Goal: Information Seeking & Learning: Learn about a topic

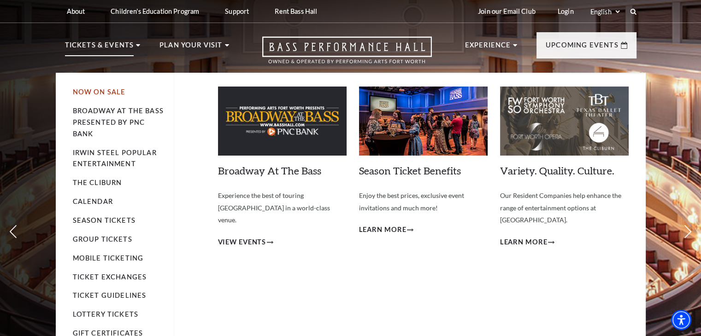
click at [110, 91] on link "Now On Sale" at bounding box center [99, 92] width 53 height 8
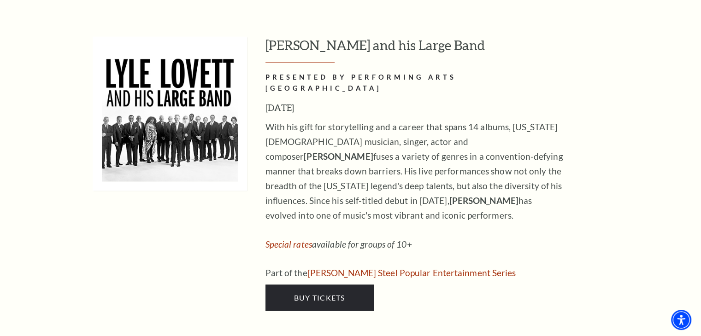
scroll to position [1529, 0]
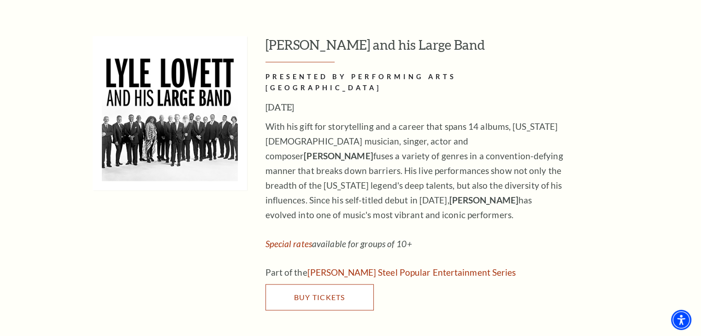
click at [338, 292] on span "Buy Tickets" at bounding box center [318, 296] width 51 height 9
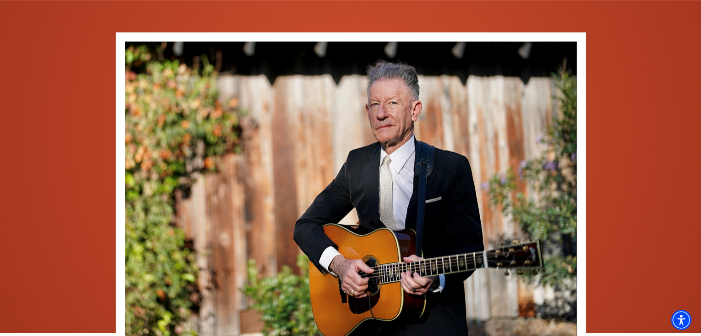
scroll to position [1139, 0]
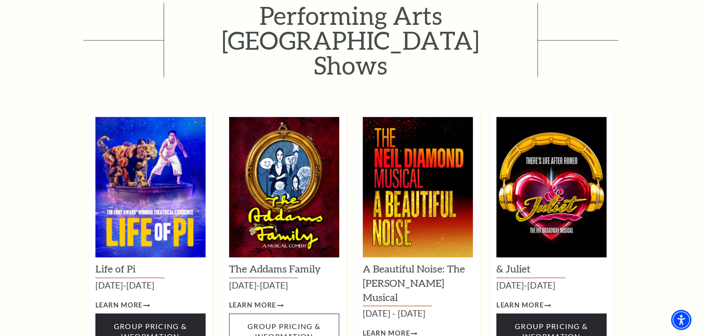
scroll to position [595, 0]
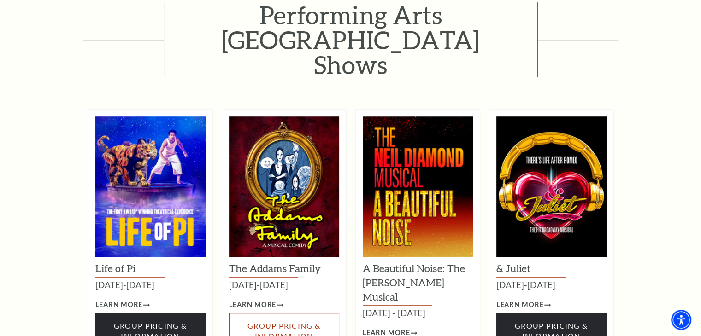
click at [290, 321] on span "Group Pricing & Information" at bounding box center [283, 330] width 73 height 19
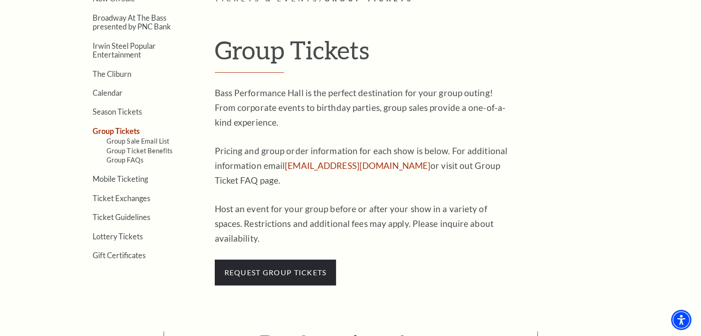
scroll to position [257, 0]
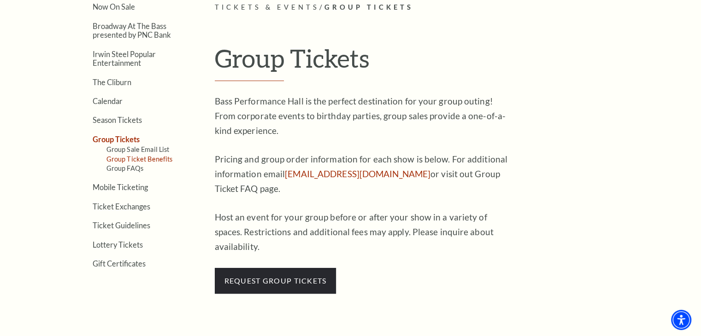
click at [158, 157] on link "Group Ticket Benefits" at bounding box center [139, 159] width 66 height 8
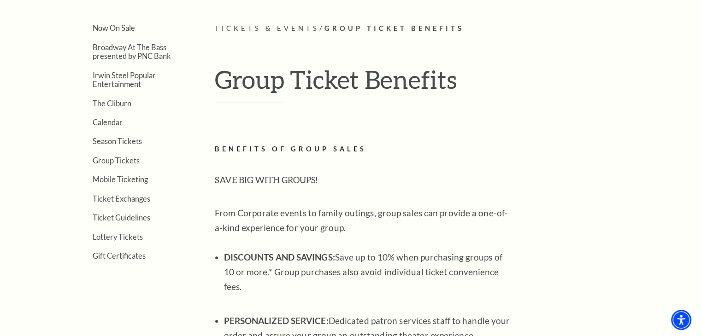
scroll to position [235, 0]
click at [129, 158] on link "Group Tickets" at bounding box center [116, 161] width 47 height 9
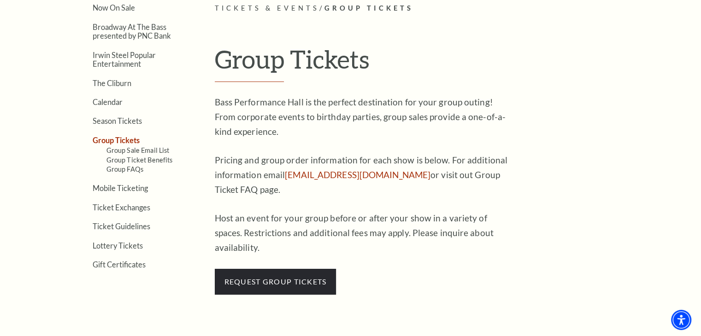
scroll to position [350, 0]
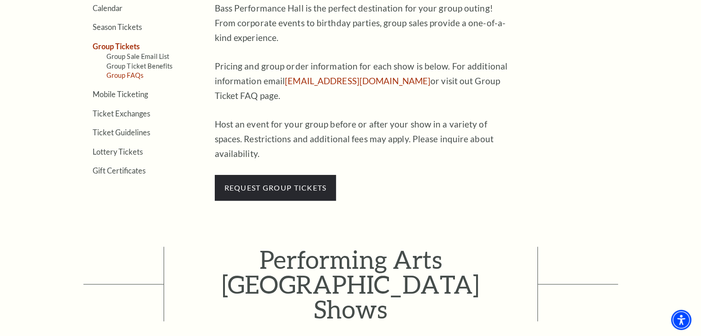
click at [125, 73] on link "Group FAQs" at bounding box center [124, 75] width 37 height 8
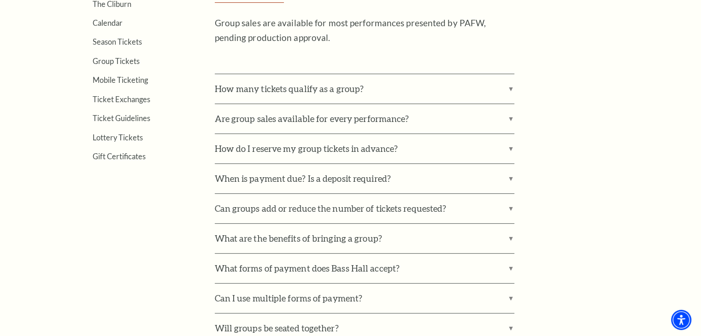
scroll to position [339, 0]
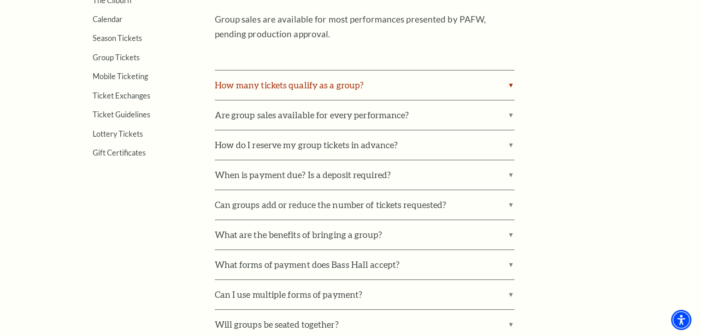
click at [386, 81] on label "How many tickets qualify as a group?" at bounding box center [364, 84] width 299 height 29
click at [0, 0] on input "How many tickets qualify as a group?" at bounding box center [0, 0] width 0 height 0
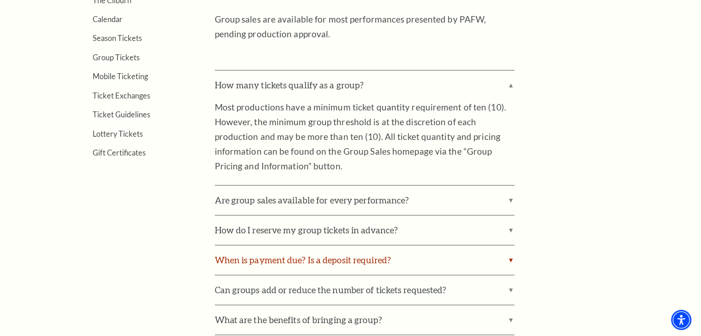
click at [366, 260] on label "When is payment due? Is a deposit required?" at bounding box center [364, 259] width 299 height 29
click at [0, 0] on input "When is payment due? Is a deposit required?" at bounding box center [0, 0] width 0 height 0
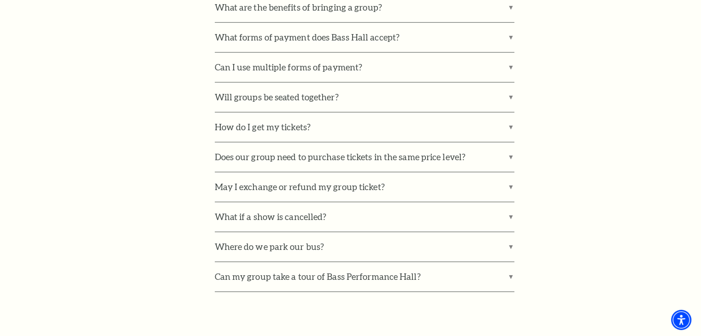
scroll to position [799, 0]
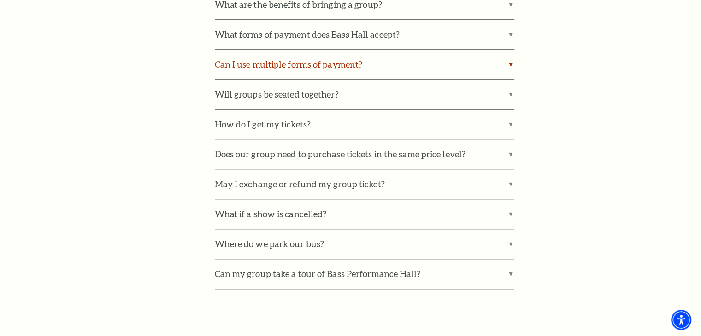
click at [427, 64] on label "Can I use multiple forms of payment?" at bounding box center [364, 64] width 299 height 29
click at [0, 0] on input "Can I use multiple forms of payment?" at bounding box center [0, 0] width 0 height 0
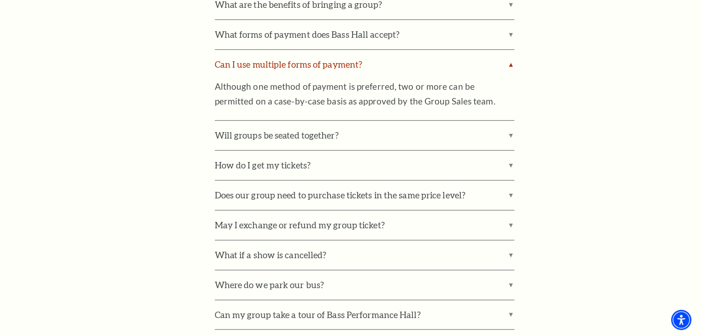
click at [427, 64] on label "Can I use multiple forms of payment?" at bounding box center [364, 64] width 299 height 29
click at [0, 0] on input "Can I use multiple forms of payment?" at bounding box center [0, 0] width 0 height 0
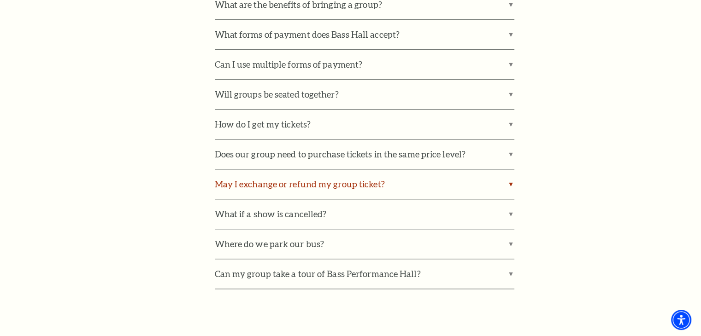
click at [405, 174] on label "May I exchange or refund my group ticket?" at bounding box center [364, 183] width 299 height 29
click at [0, 0] on input "May I exchange or refund my group ticket?" at bounding box center [0, 0] width 0 height 0
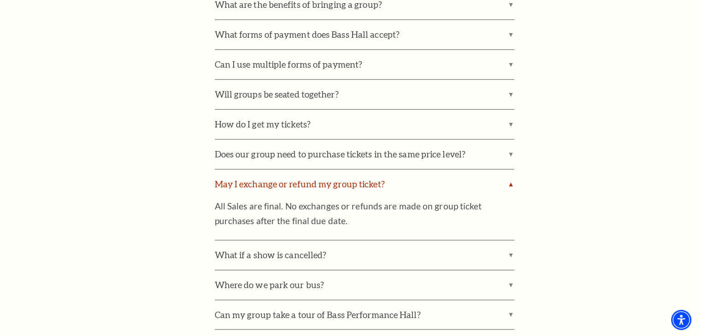
click at [405, 174] on label "May I exchange or refund my group ticket?" at bounding box center [364, 183] width 299 height 29
click at [0, 0] on input "May I exchange or refund my group ticket?" at bounding box center [0, 0] width 0 height 0
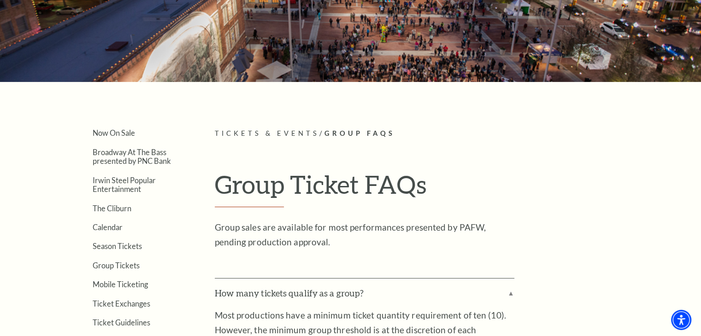
scroll to position [131, 0]
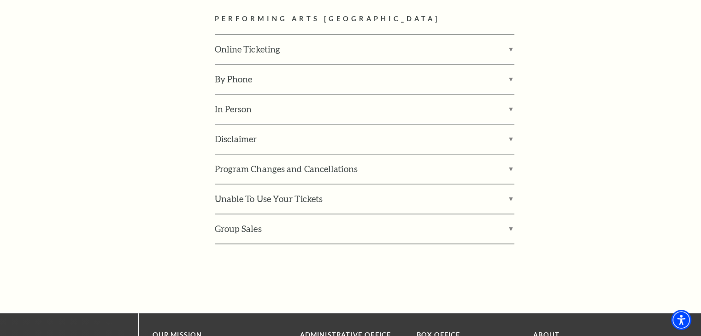
scroll to position [1323, 0]
click at [332, 184] on label "Unable To Use Your Tickets" at bounding box center [364, 198] width 299 height 29
click at [0, 0] on input "Unable To Use Your Tickets" at bounding box center [0, 0] width 0 height 0
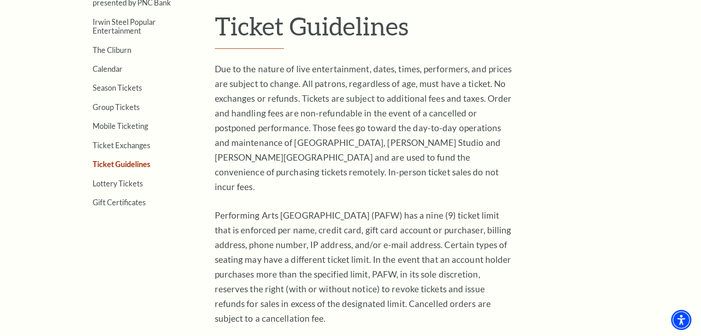
scroll to position [287, 0]
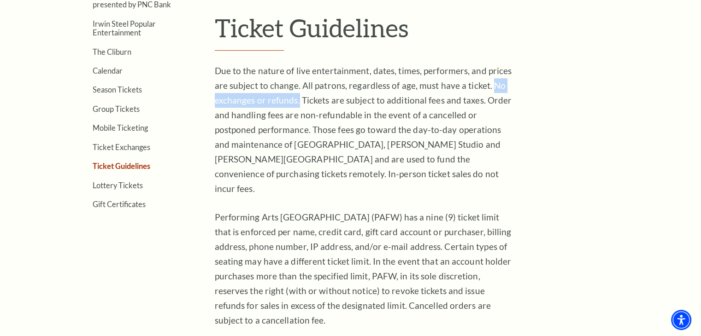
drag, startPoint x: 488, startPoint y: 85, endPoint x: 298, endPoint y: 102, distance: 190.5
click at [298, 102] on span "Due to the nature of live entertainment, dates, times, performers, and prices a…" at bounding box center [363, 129] width 297 height 129
click at [423, 140] on span "Due to the nature of live entertainment, dates, times, performers, and prices a…" at bounding box center [363, 129] width 297 height 129
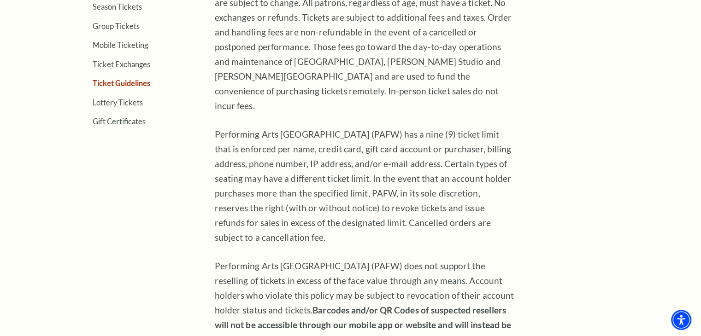
scroll to position [332, 0]
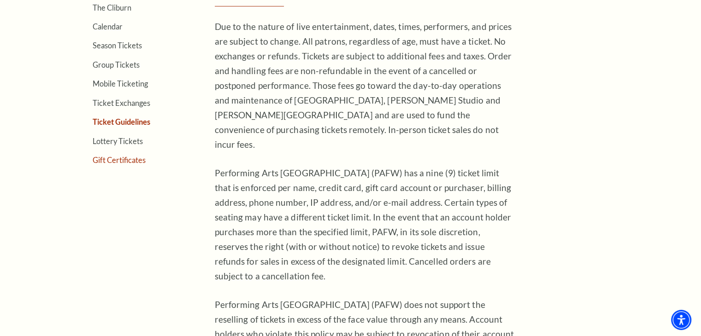
click at [123, 157] on link "Gift Certificates" at bounding box center [119, 160] width 53 height 9
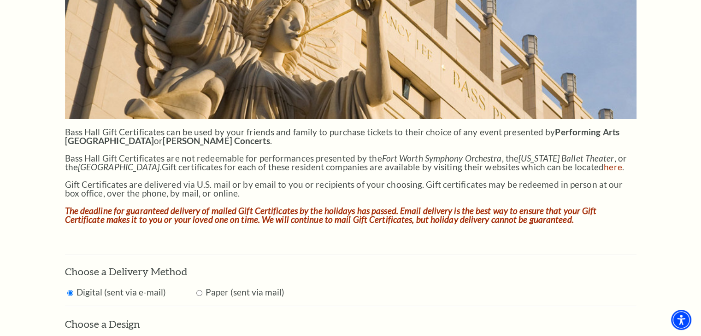
scroll to position [342, 0]
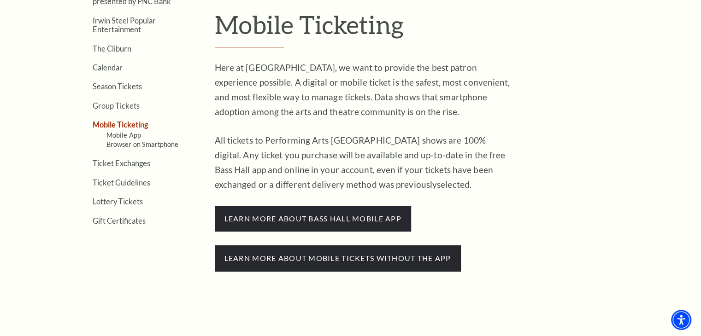
scroll to position [290, 0]
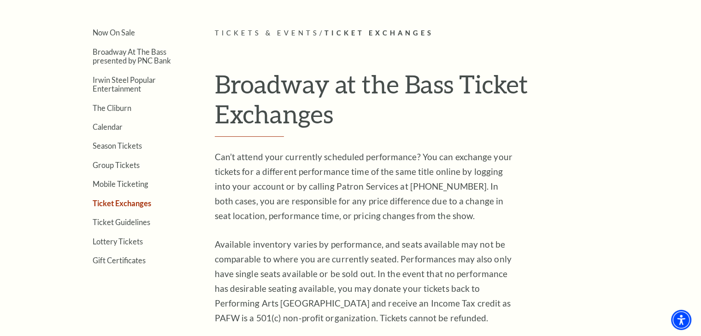
scroll to position [234, 0]
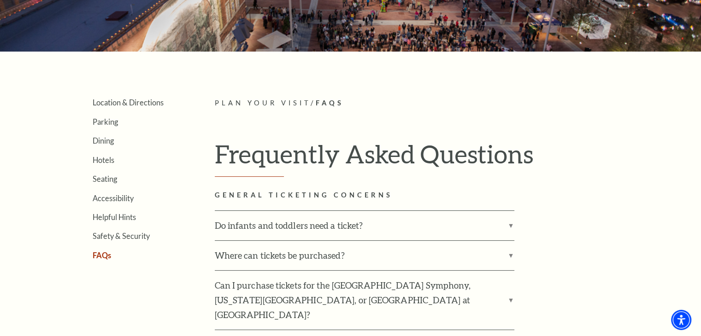
scroll to position [158, 0]
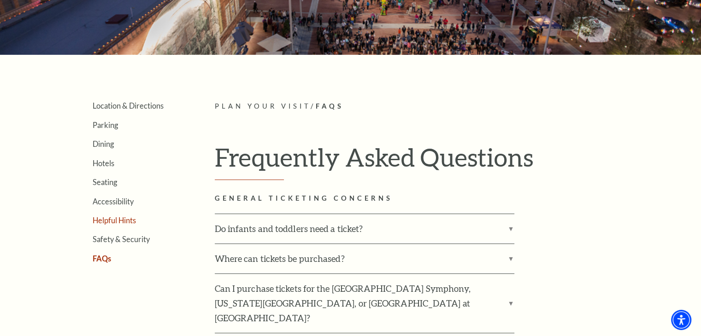
click at [106, 218] on link "Helpful Hints" at bounding box center [114, 220] width 43 height 9
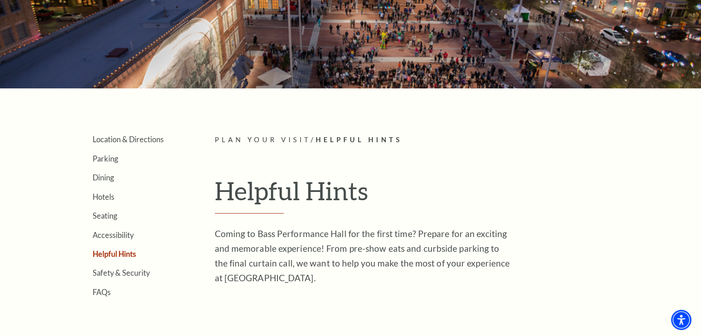
scroll to position [123, 0]
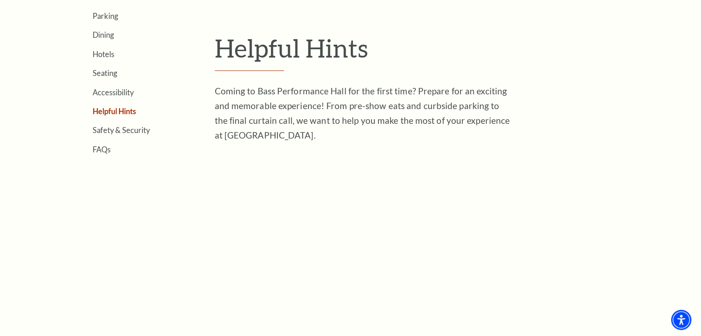
scroll to position [203, 0]
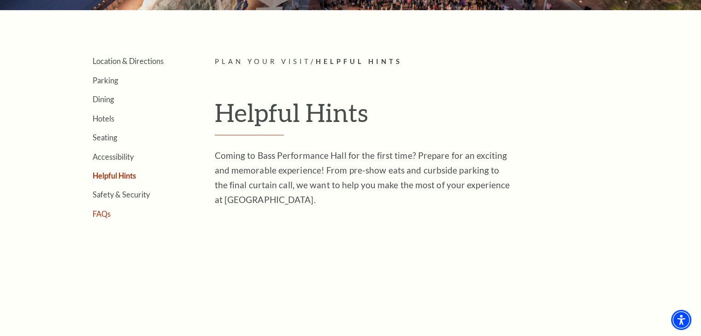
click at [107, 210] on link "FAQs" at bounding box center [102, 214] width 18 height 9
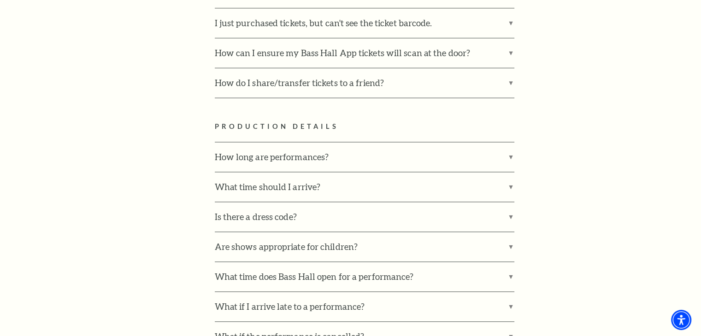
scroll to position [962, 0]
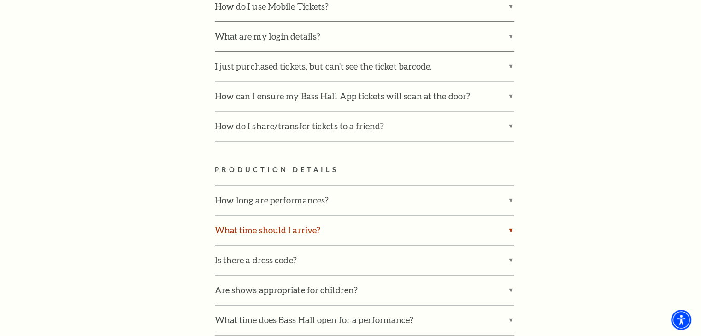
click at [431, 216] on label "What time should I arrive?" at bounding box center [364, 230] width 299 height 29
click at [0, 0] on input "What time should I arrive?" at bounding box center [0, 0] width 0 height 0
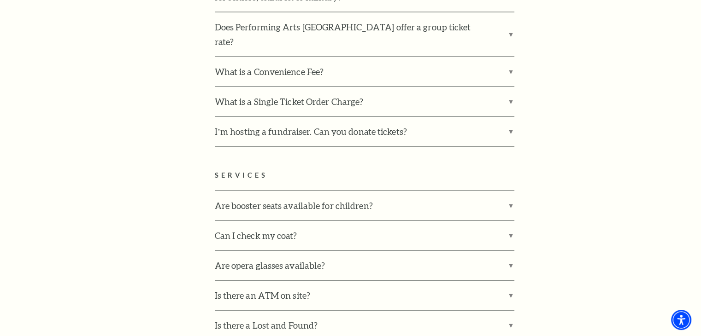
scroll to position [1892, 0]
click at [421, 191] on label "Are booster seats available for children?" at bounding box center [364, 205] width 299 height 29
click at [0, 0] on input "Are booster seats available for children?" at bounding box center [0, 0] width 0 height 0
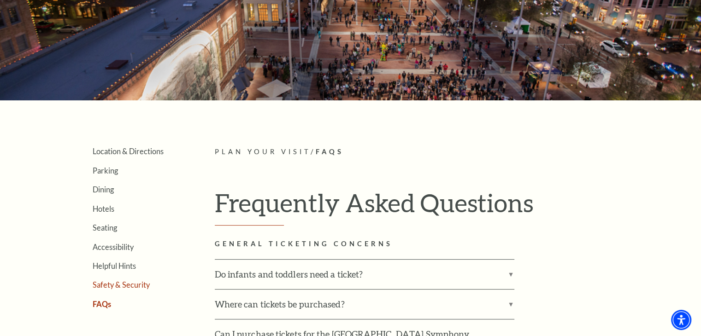
scroll to position [112, 0]
click at [126, 247] on link "Accessibility" at bounding box center [113, 247] width 41 height 9
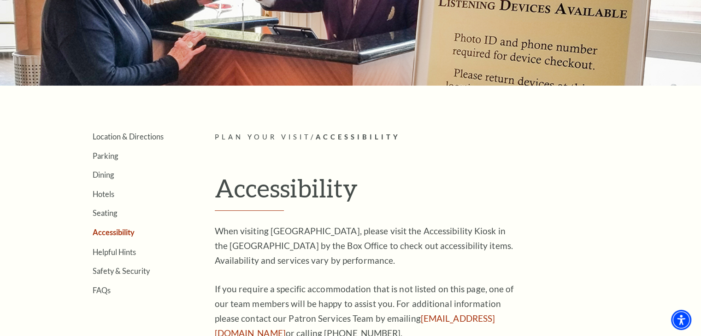
scroll to position [127, 0]
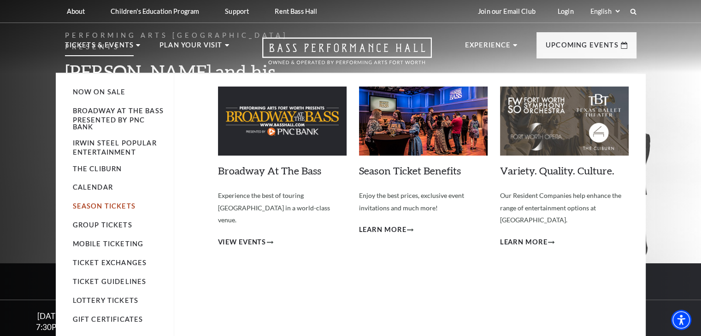
click at [110, 205] on link "Season Tickets" at bounding box center [104, 206] width 63 height 8
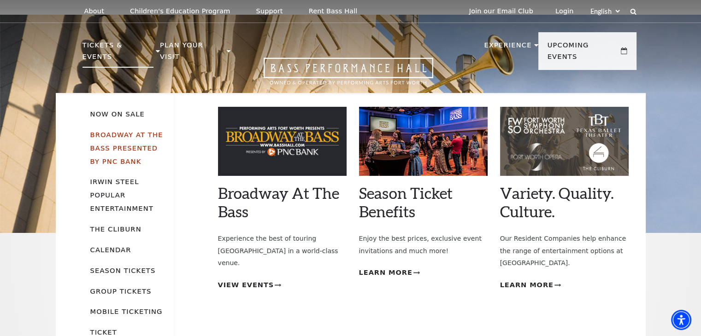
click at [127, 137] on link "Broadway At The Bass presented by PNC Bank" at bounding box center [126, 148] width 73 height 35
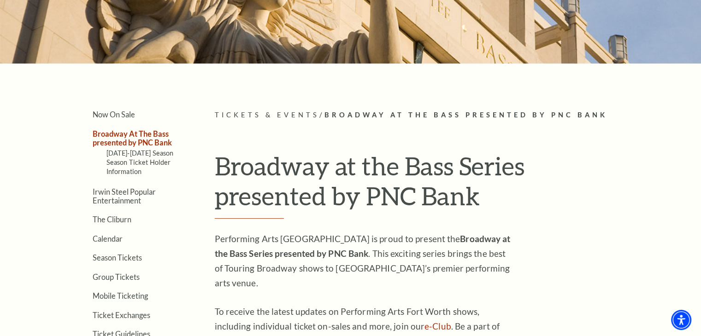
scroll to position [150, 0]
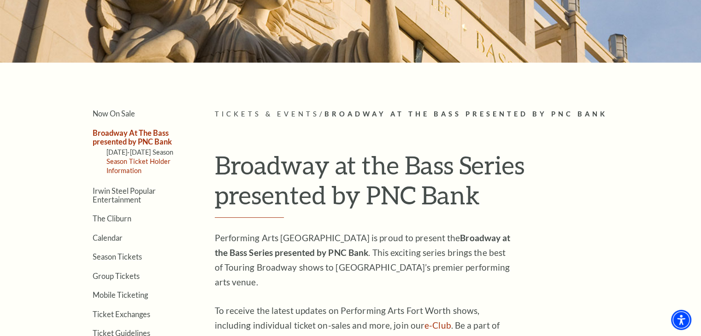
click at [126, 163] on link "Season Ticket Holder Information" at bounding box center [138, 166] width 64 height 17
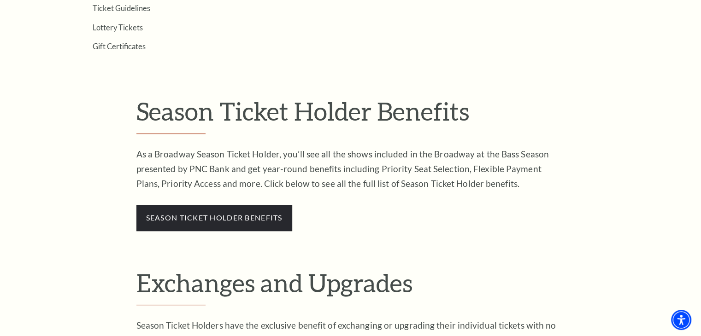
scroll to position [444, 0]
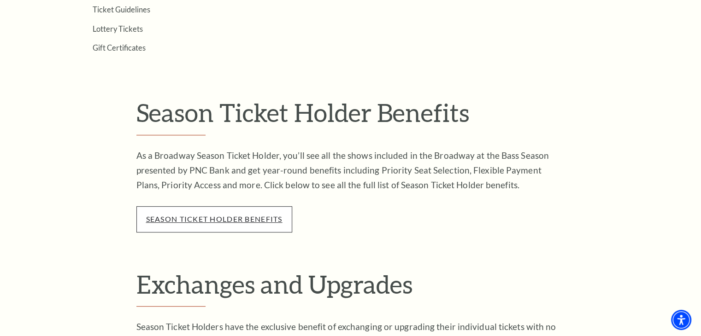
click at [236, 215] on link "season ticket holder benefits" at bounding box center [214, 219] width 136 height 9
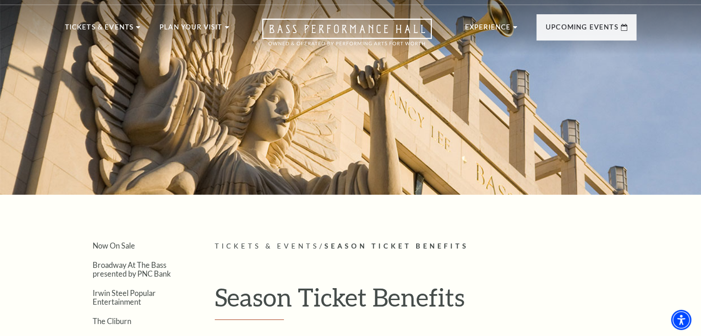
scroll to position [13, 0]
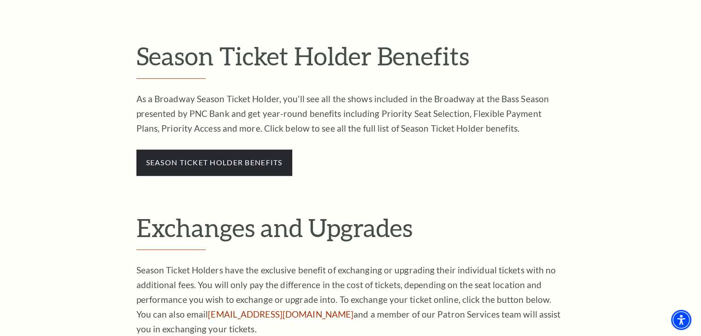
scroll to position [502, 0]
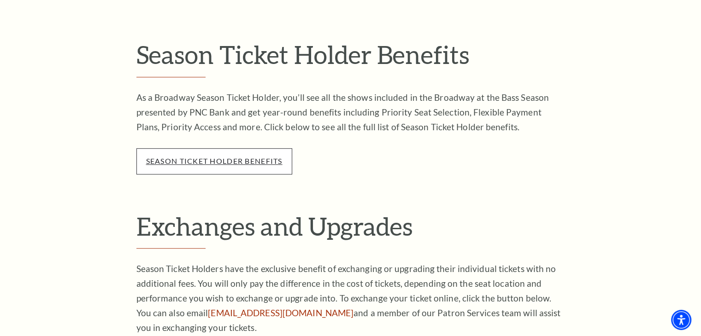
click at [258, 162] on link "season ticket holder benefits" at bounding box center [214, 161] width 136 height 9
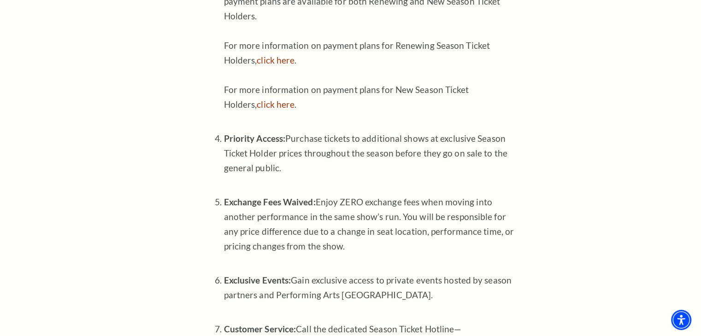
scroll to position [555, 0]
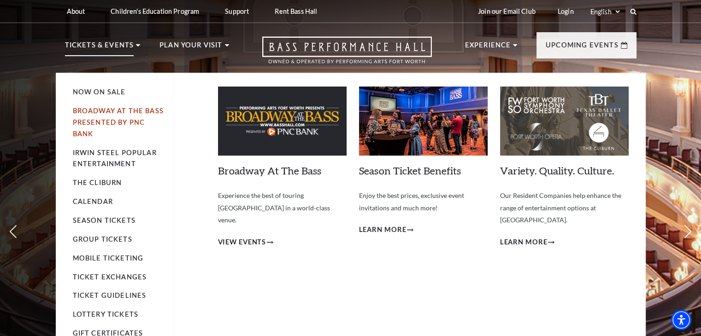
click at [127, 122] on link "Broadway At The Bass presented by PNC Bank" at bounding box center [118, 122] width 91 height 31
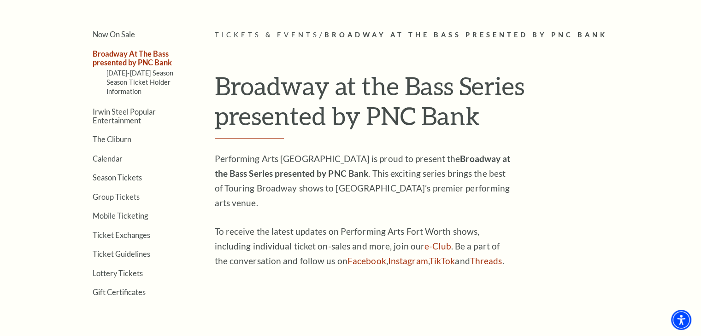
scroll to position [230, 0]
click at [134, 86] on link "Season Ticket Holder Information" at bounding box center [138, 85] width 64 height 17
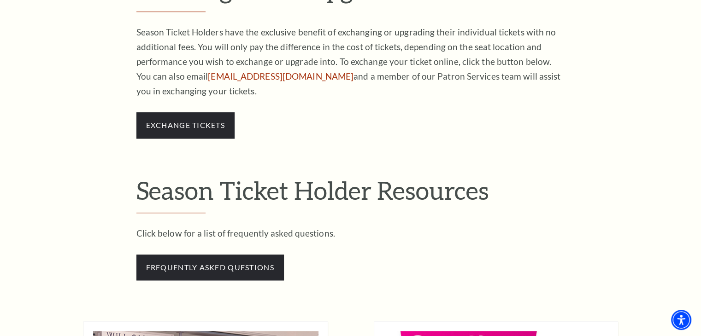
scroll to position [842, 0]
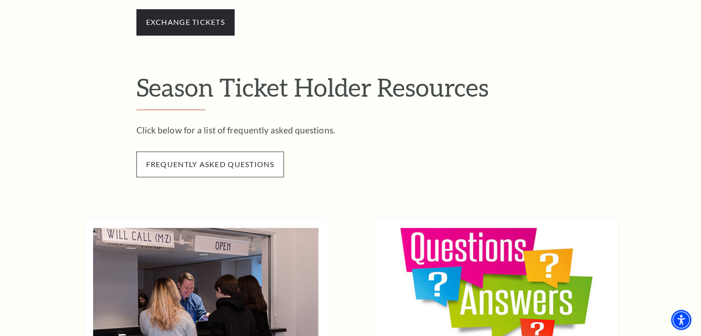
click at [247, 157] on span "frequently asked questions" at bounding box center [209, 165] width 147 height 26
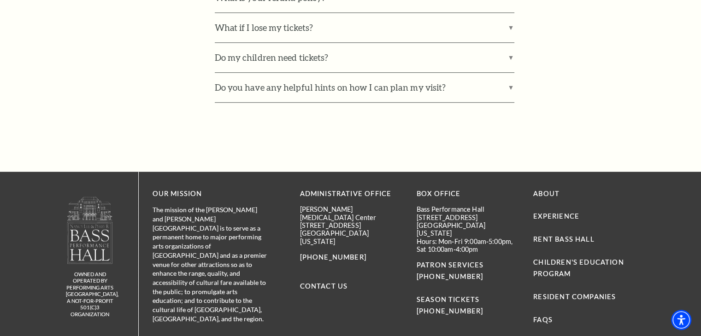
scroll to position [792, 0]
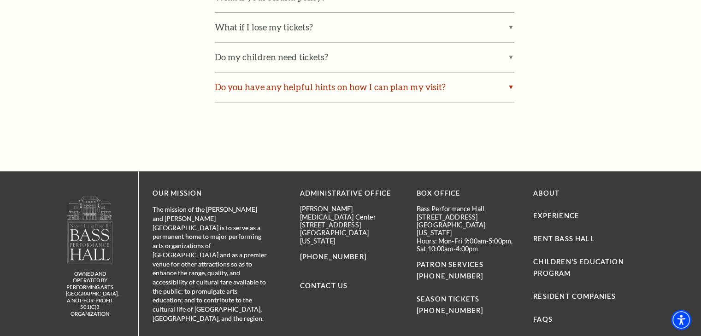
click at [291, 89] on label "Do you have any helpful hints on how I can plan my visit?" at bounding box center [364, 86] width 299 height 29
click at [0, 0] on input "Do you have any helpful hints on how I can plan my visit?" at bounding box center [0, 0] width 0 height 0
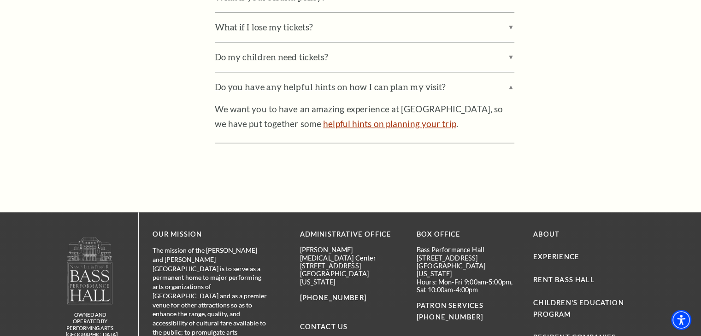
click at [330, 120] on link "helpful hints on planning your trip" at bounding box center [389, 123] width 133 height 11
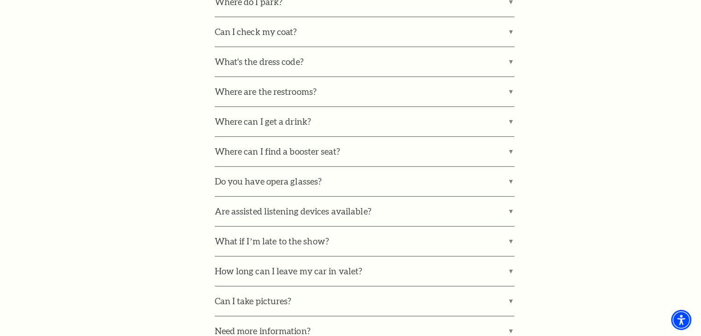
scroll to position [912, 0]
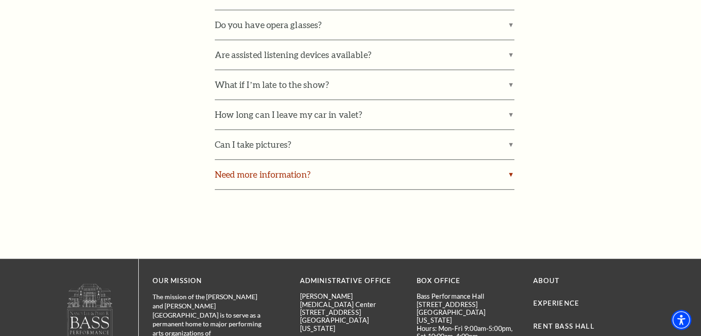
click at [331, 170] on label "Need more information?" at bounding box center [364, 174] width 299 height 29
click at [0, 0] on input "Need more information?" at bounding box center [0, 0] width 0 height 0
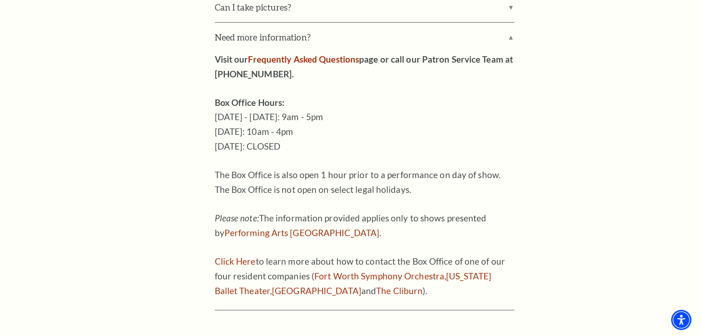
scroll to position [1050, 0]
click at [299, 58] on link "Frequently Asked Questions" at bounding box center [303, 58] width 111 height 11
